Goal: Find specific page/section: Find specific page/section

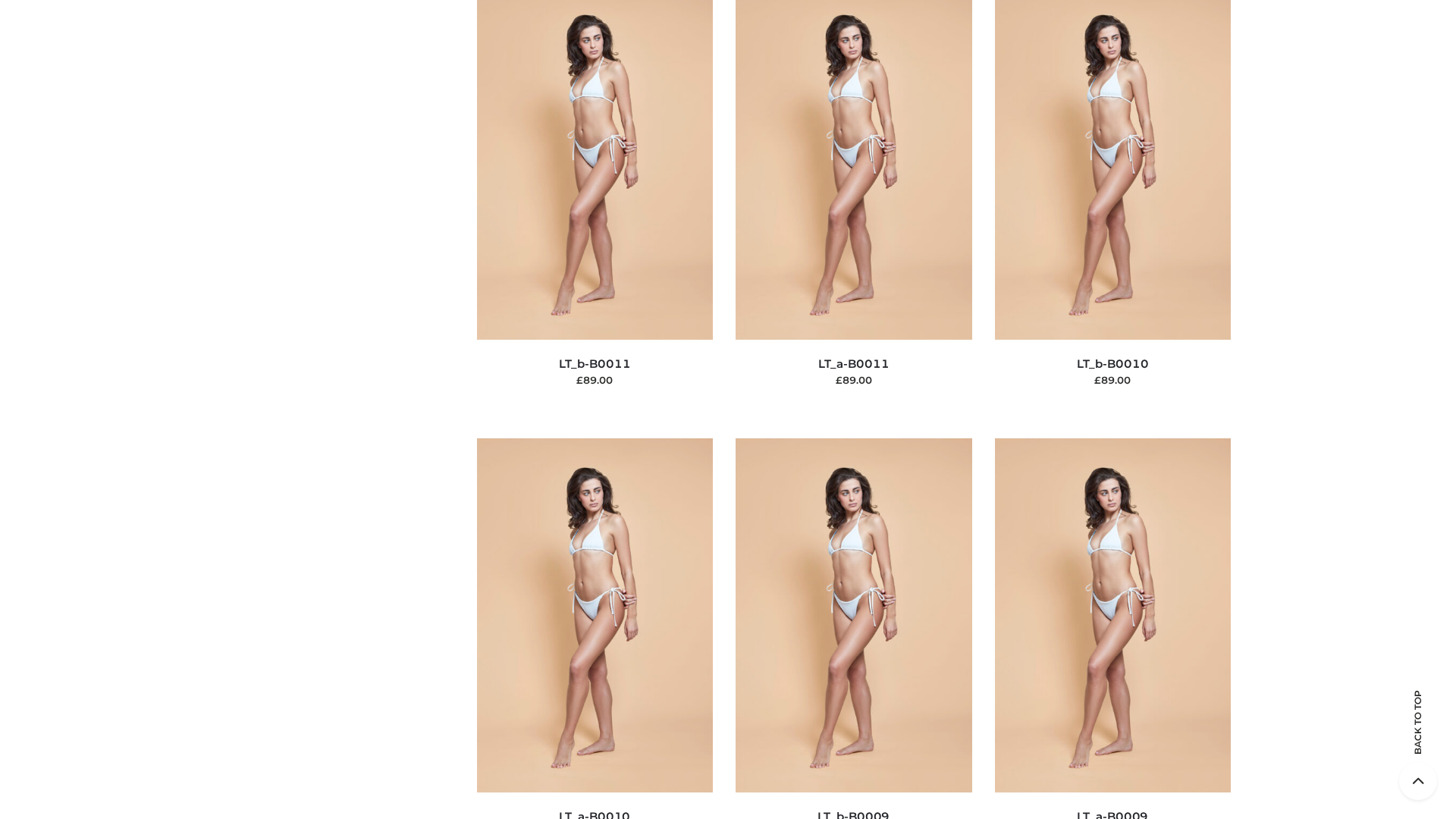
scroll to position [6812, 0]
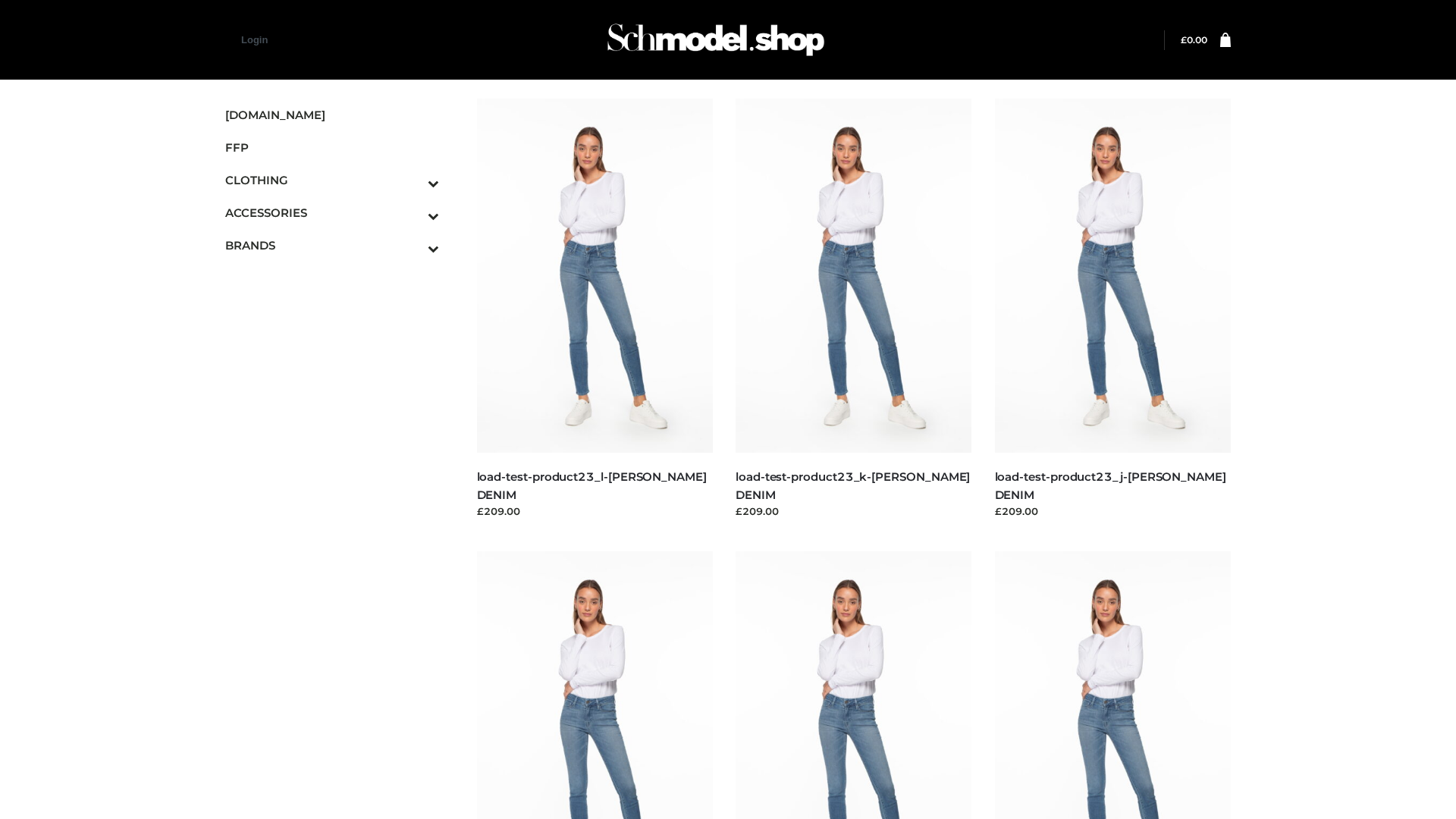
scroll to position [1330, 0]
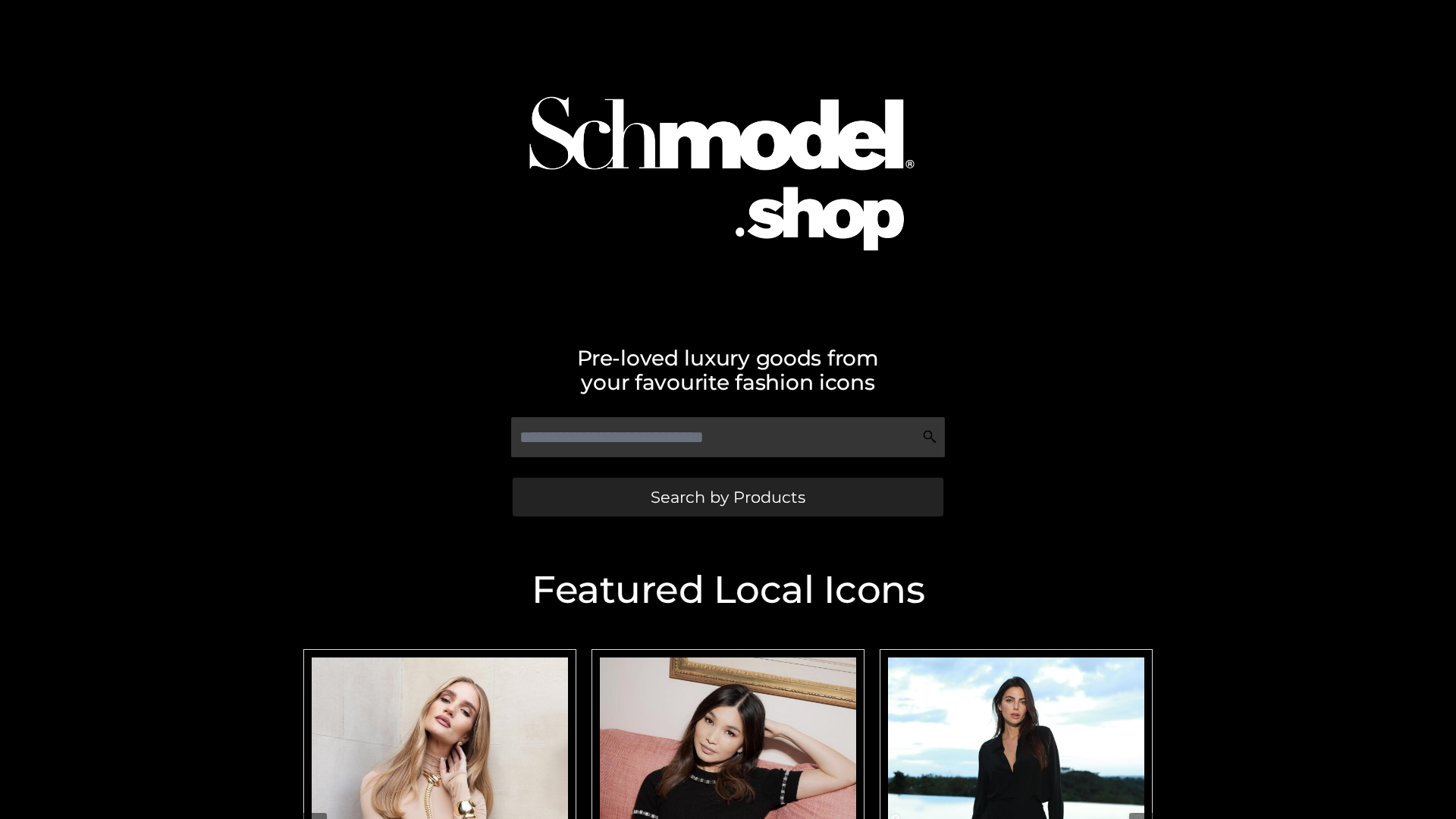
click at [727, 497] on span "Search by Products" at bounding box center [727, 497] width 155 height 16
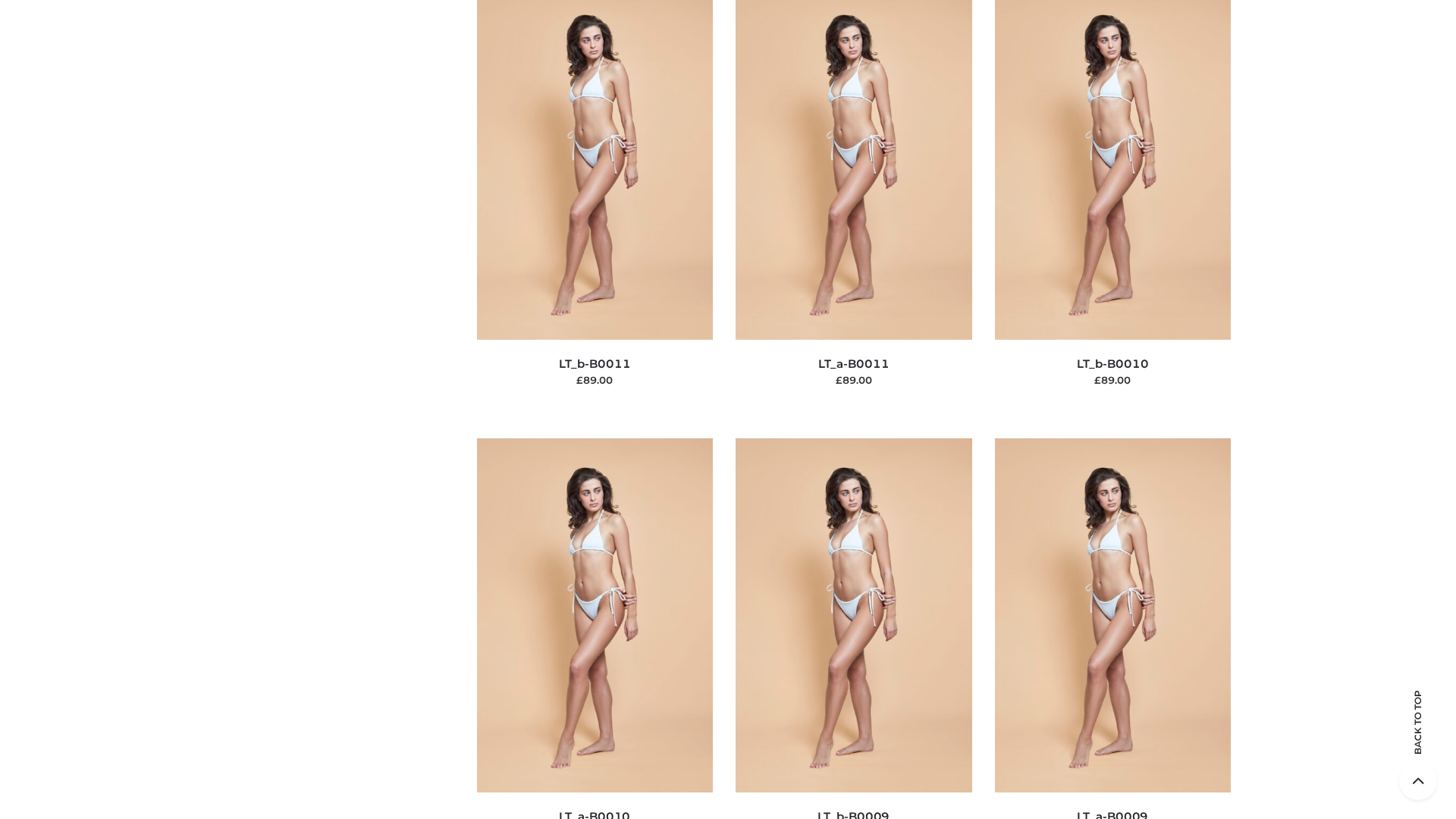
scroll to position [6812, 0]
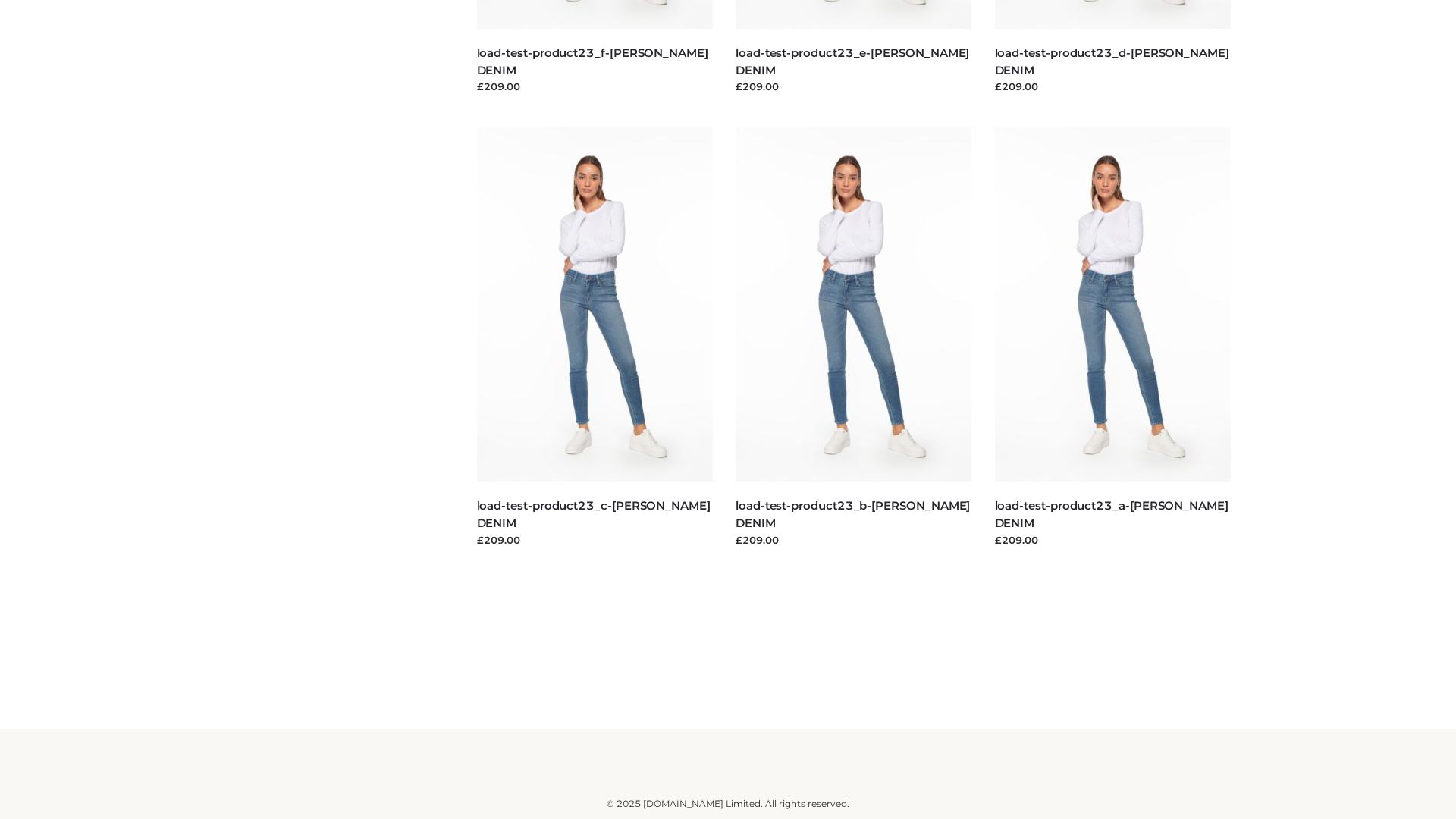
scroll to position [1330, 0]
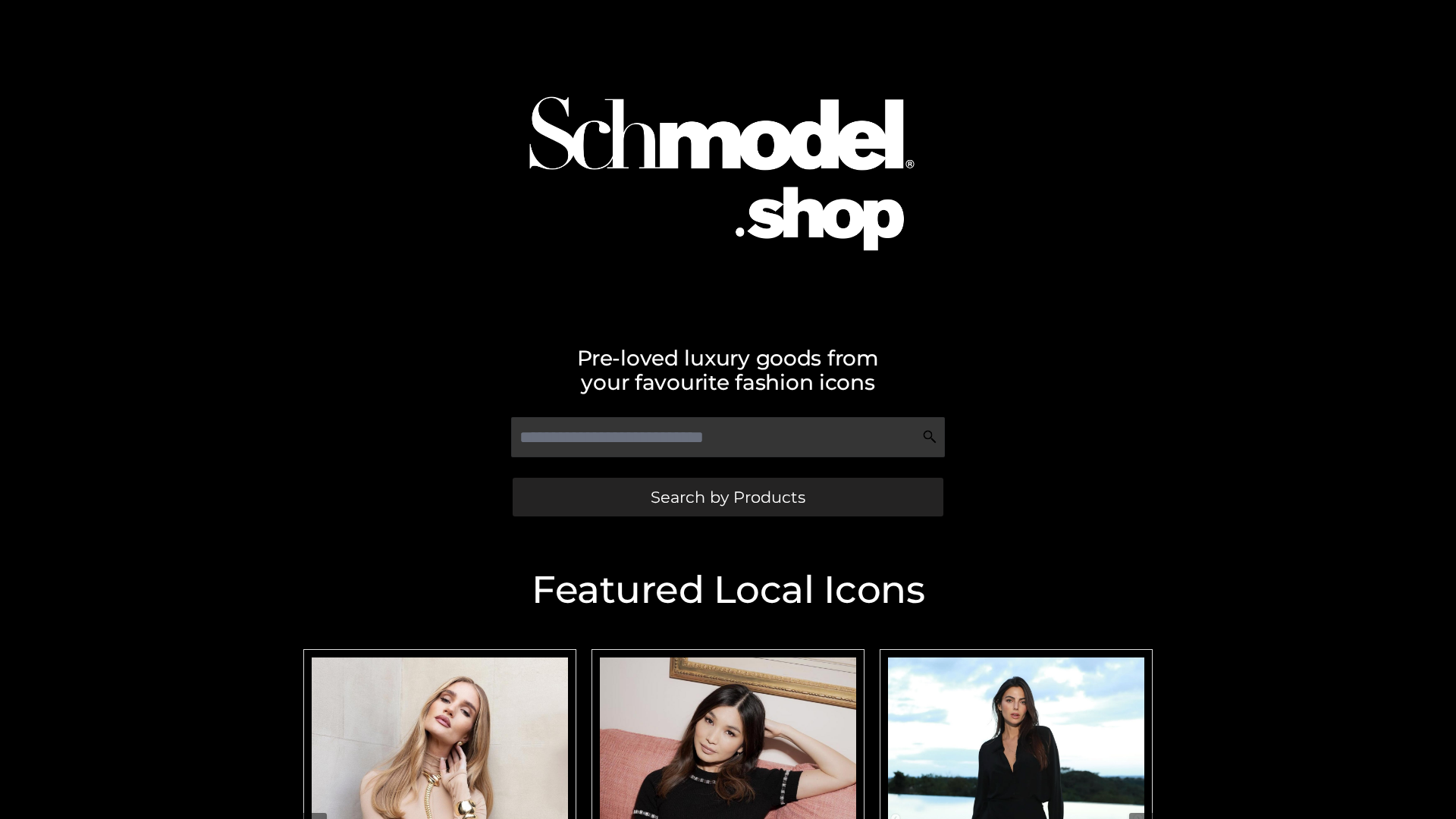
click at [727, 497] on span "Search by Products" at bounding box center [727, 497] width 155 height 16
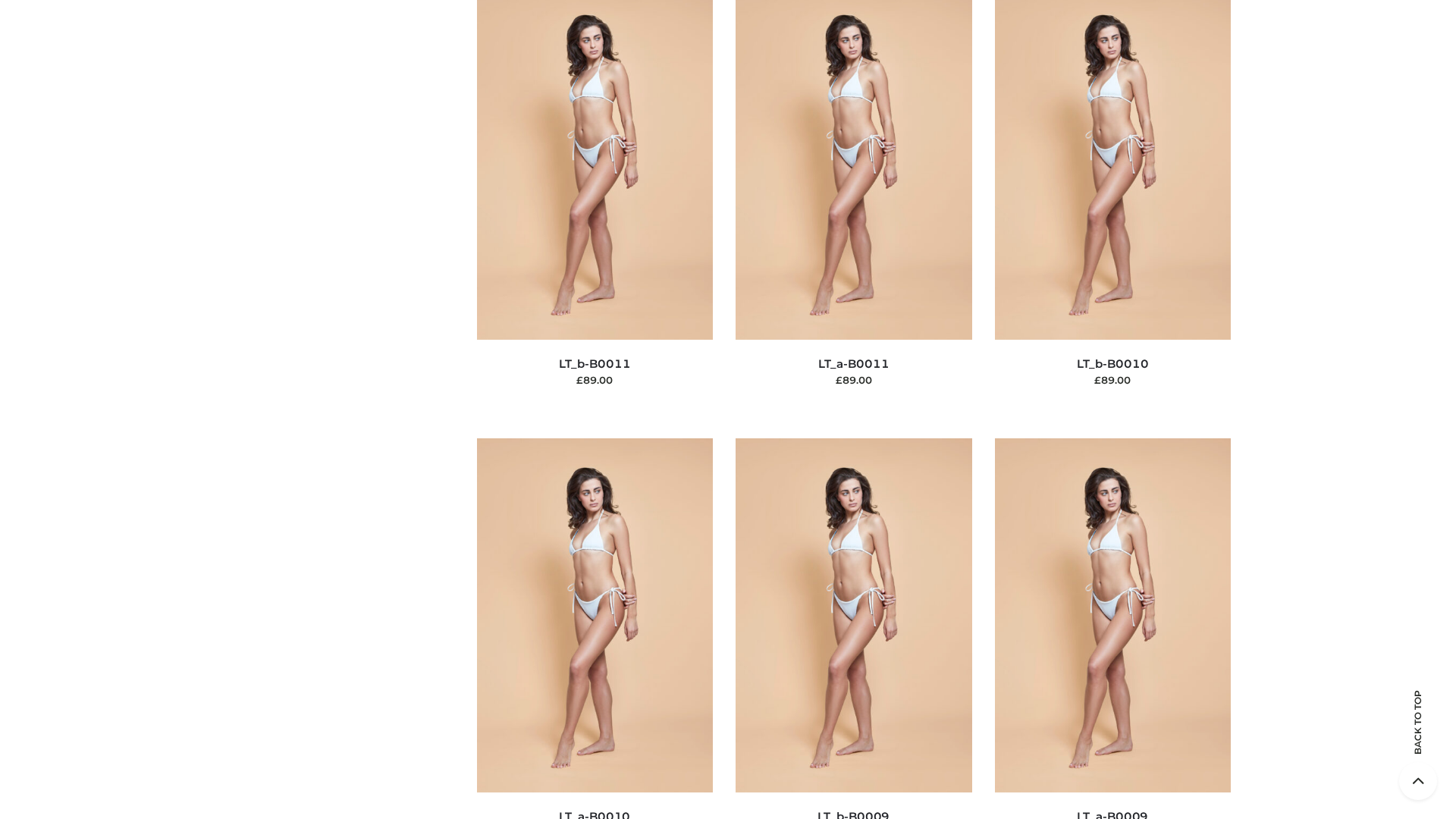
scroll to position [6812, 0]
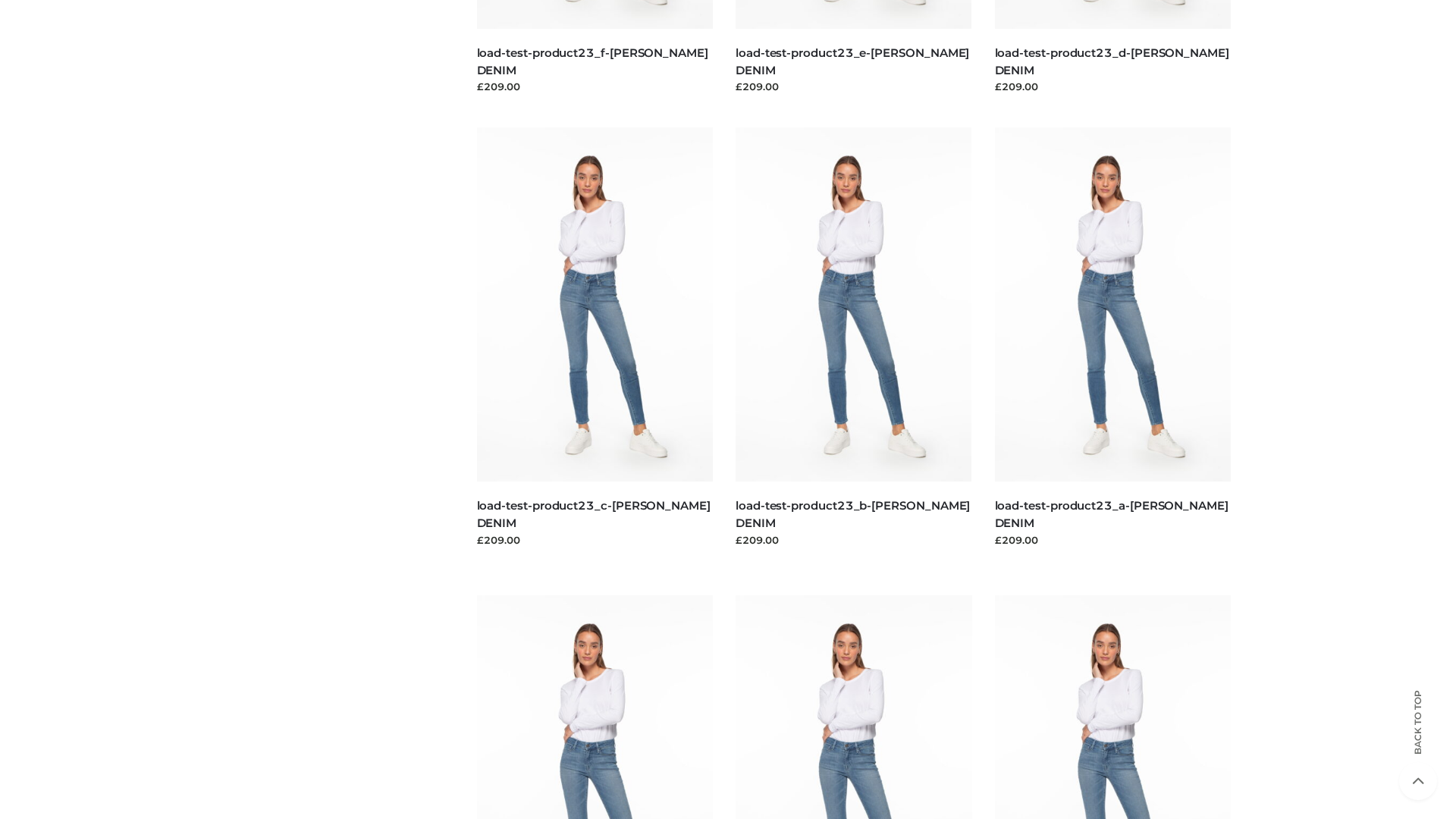
scroll to position [1330, 0]
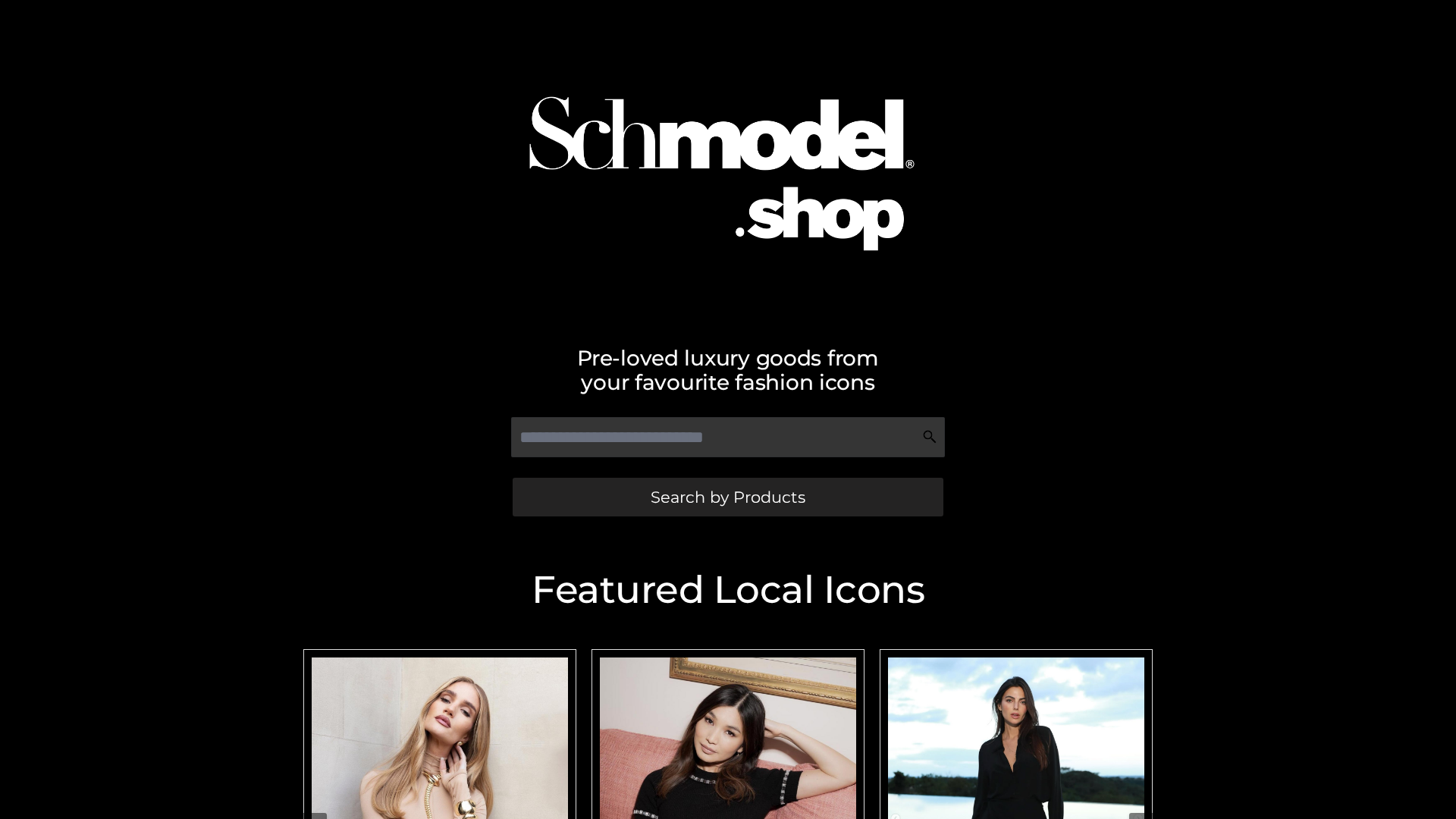
click at [727, 497] on span "Search by Products" at bounding box center [727, 497] width 155 height 16
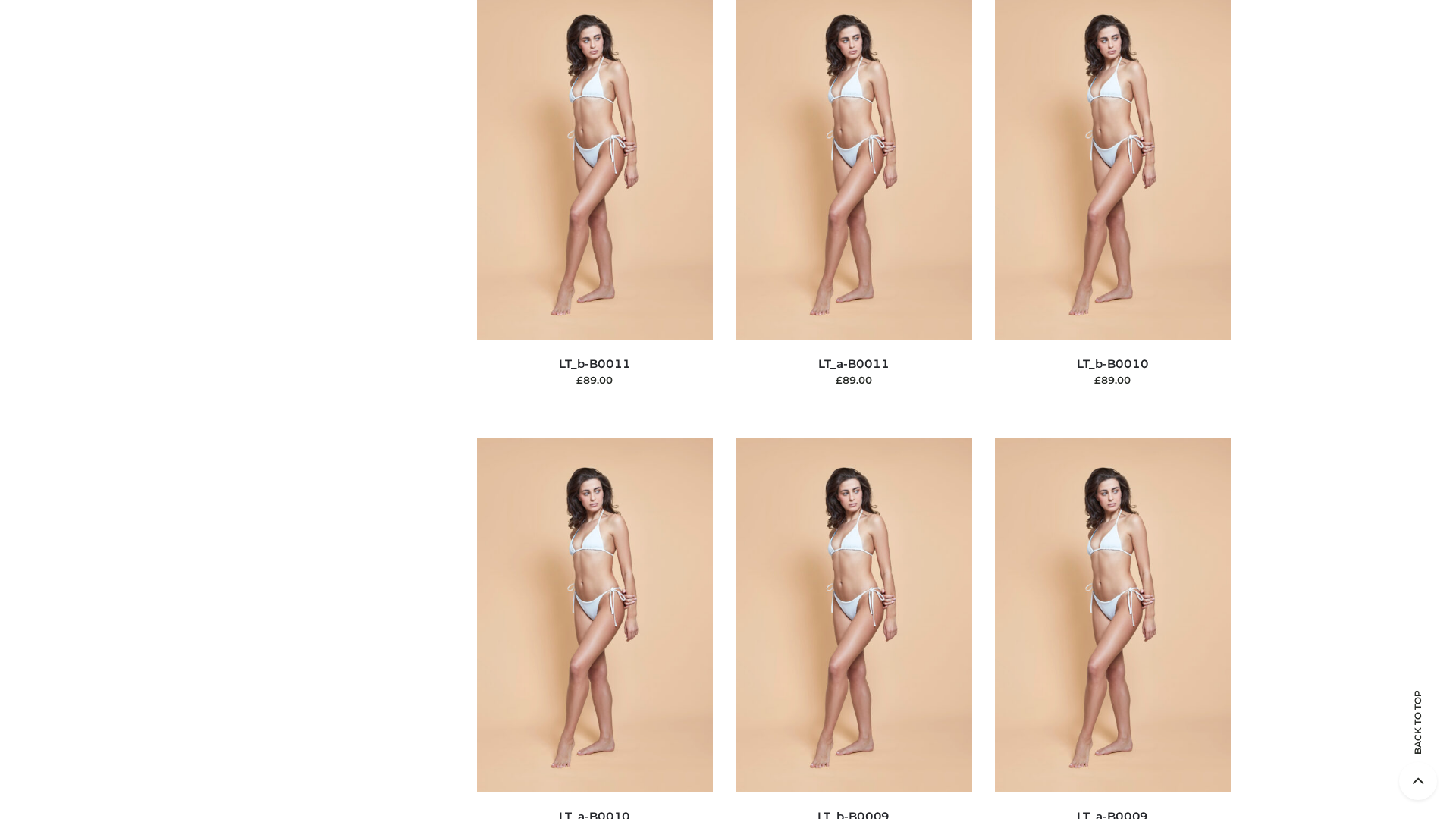
scroll to position [6812, 0]
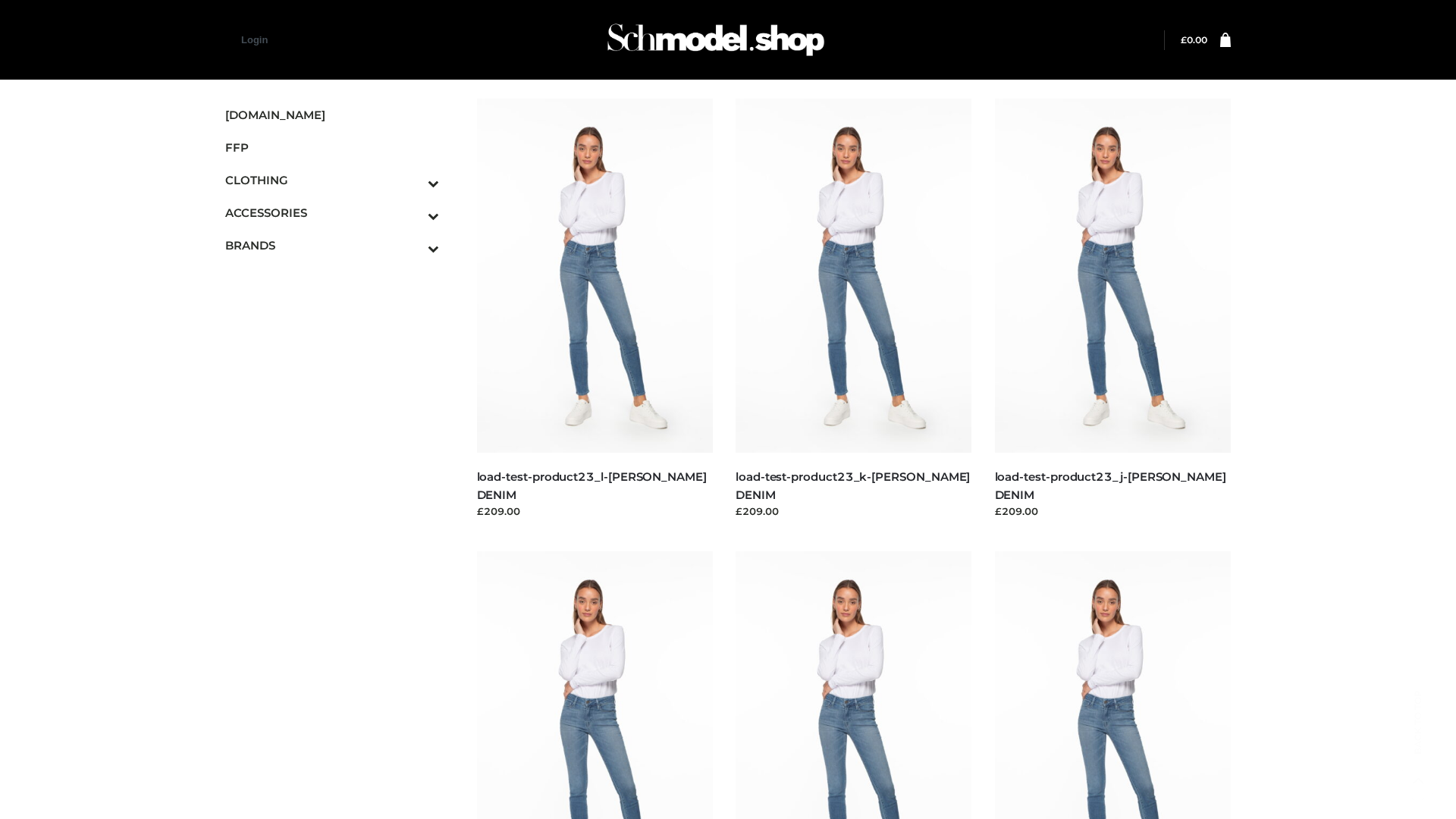
scroll to position [1330, 0]
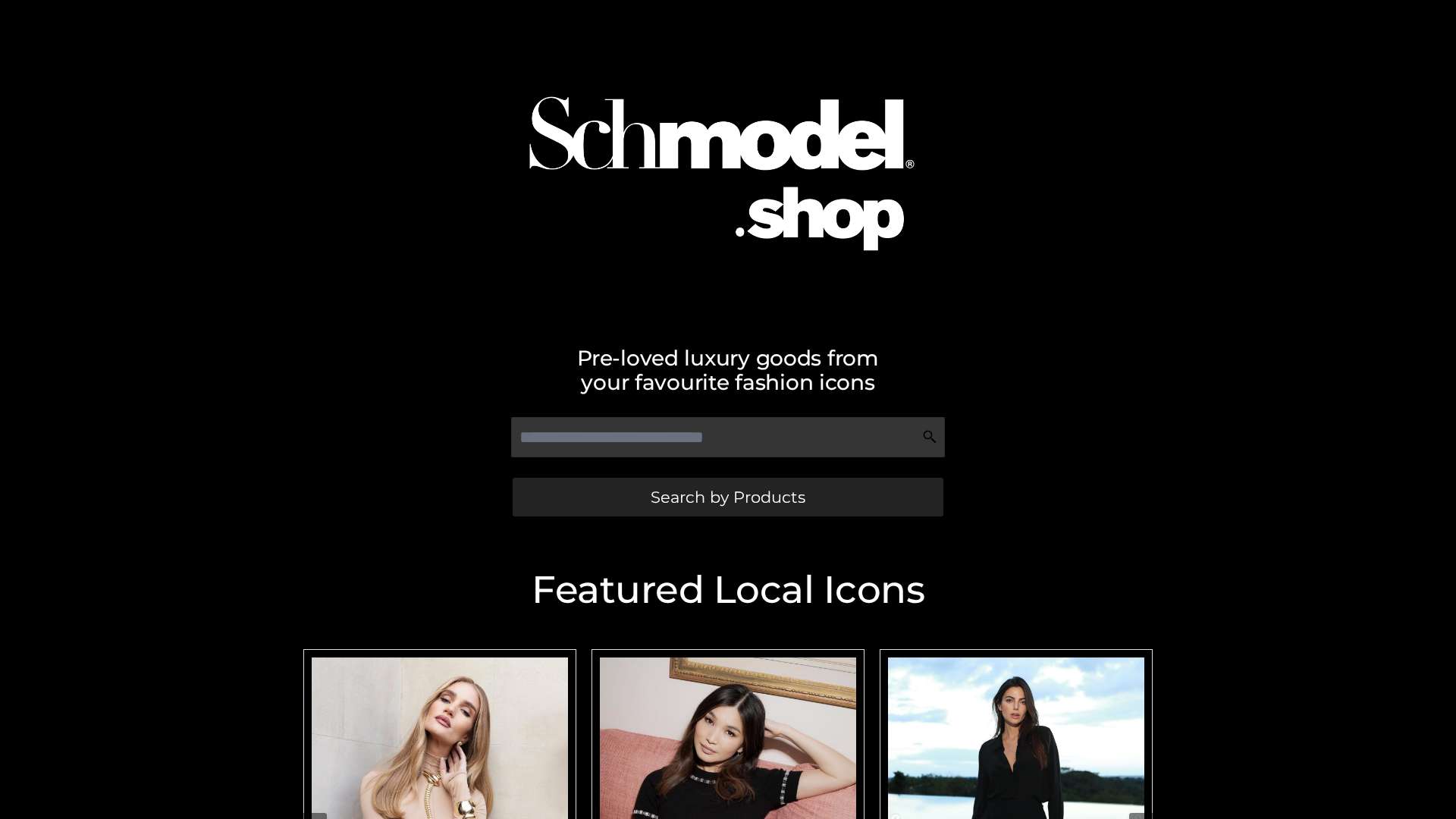
click at [727, 497] on span "Search by Products" at bounding box center [727, 497] width 155 height 16
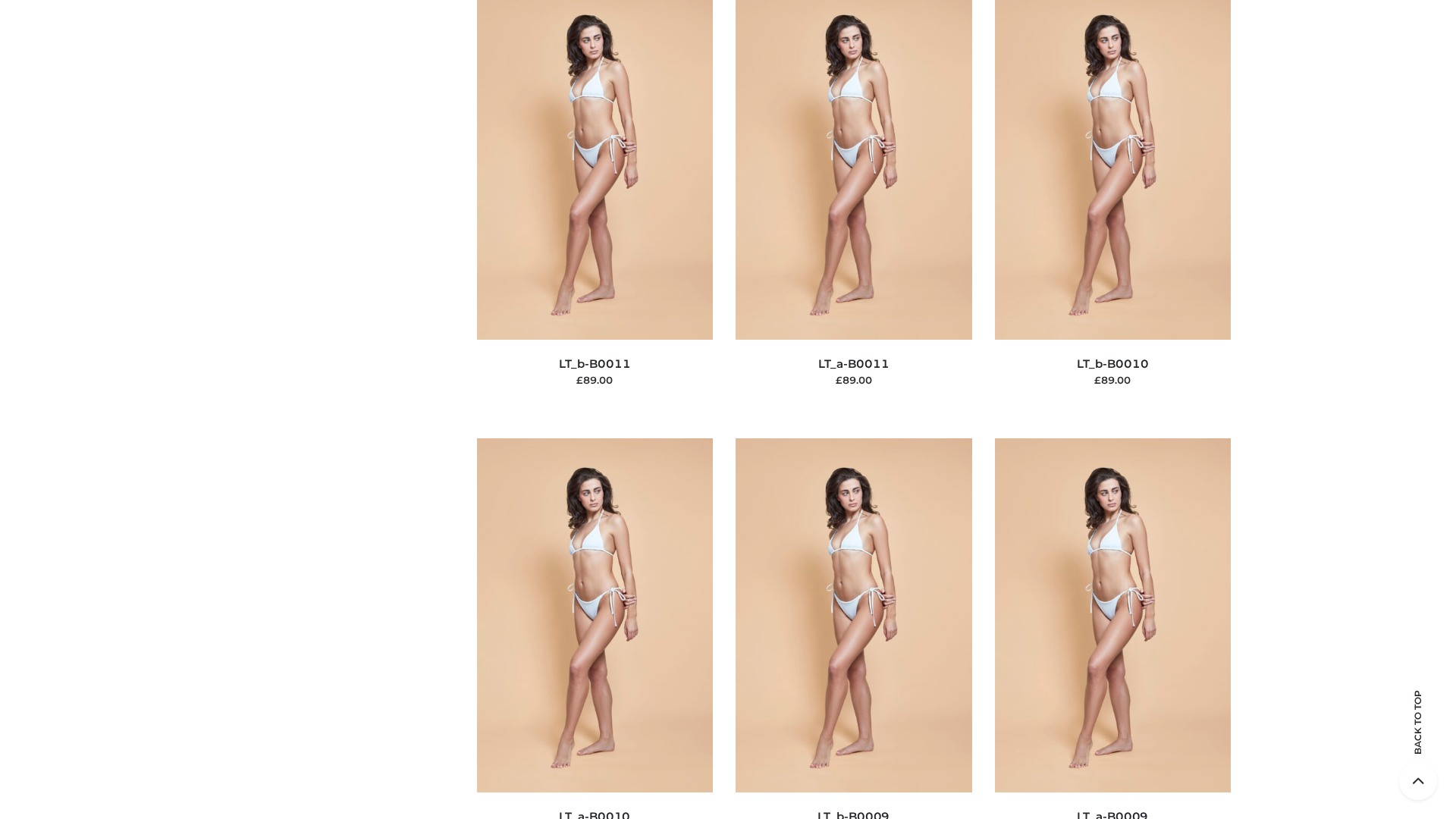
scroll to position [6812, 0]
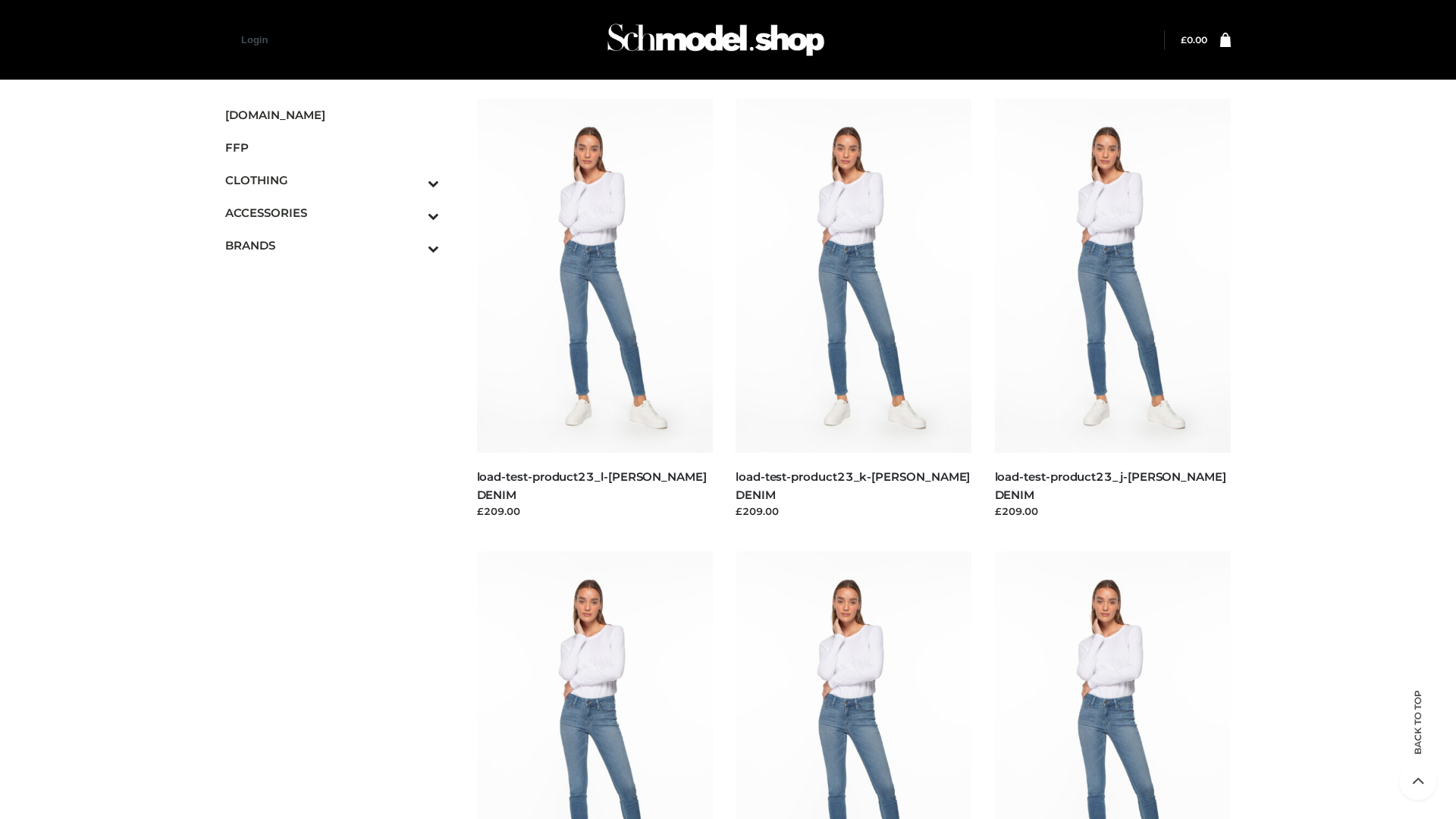
scroll to position [1330, 0]
